Goal: Find specific page/section: Find specific page/section

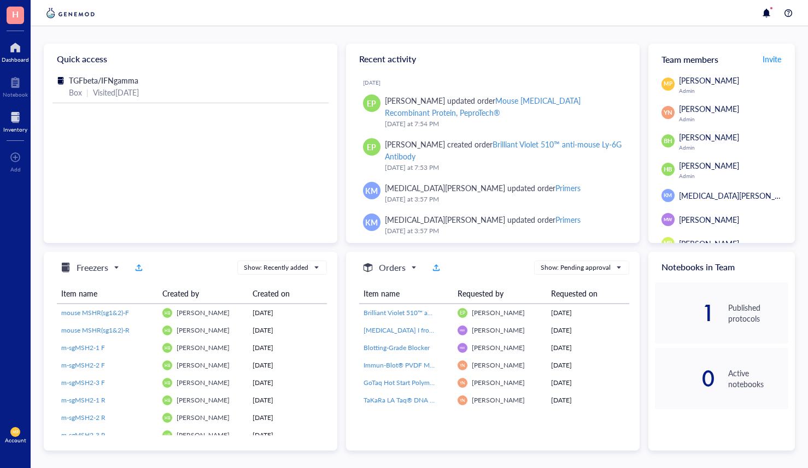
click at [19, 125] on div at bounding box center [15, 117] width 24 height 17
